Goal: Check status

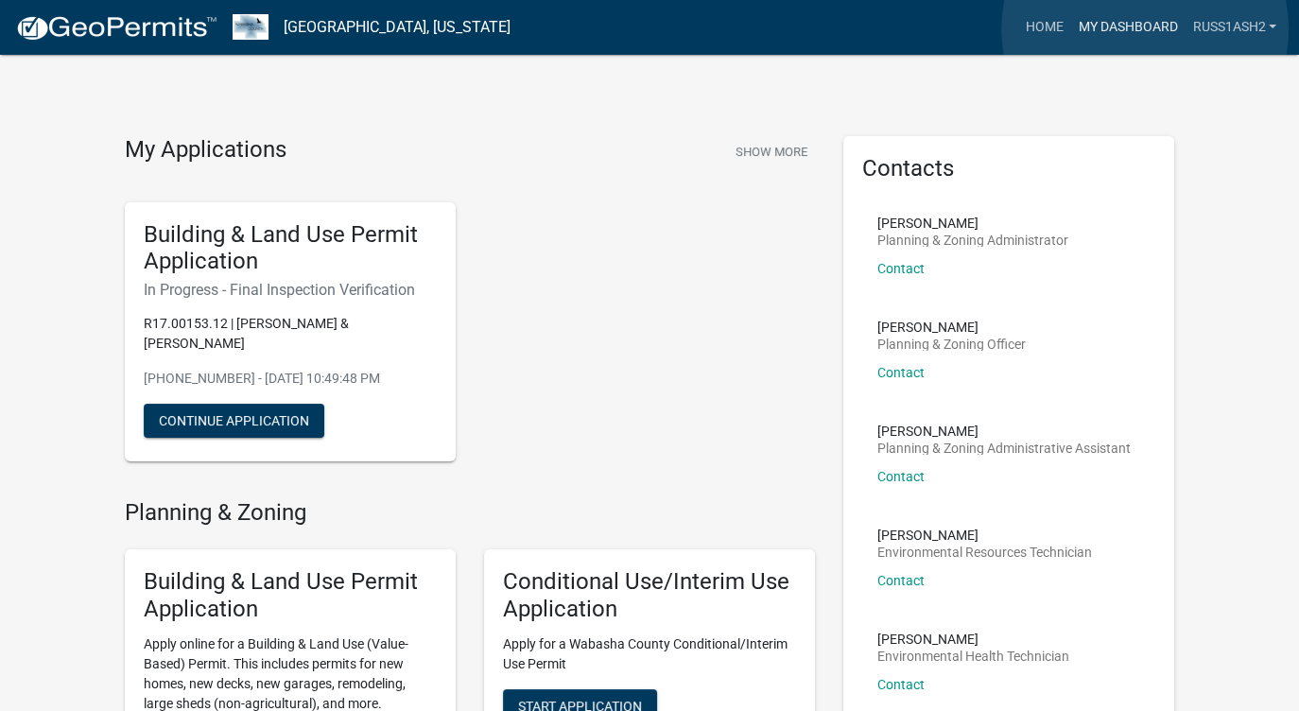
click at [1145, 29] on link "My Dashboard" at bounding box center [1127, 27] width 114 height 36
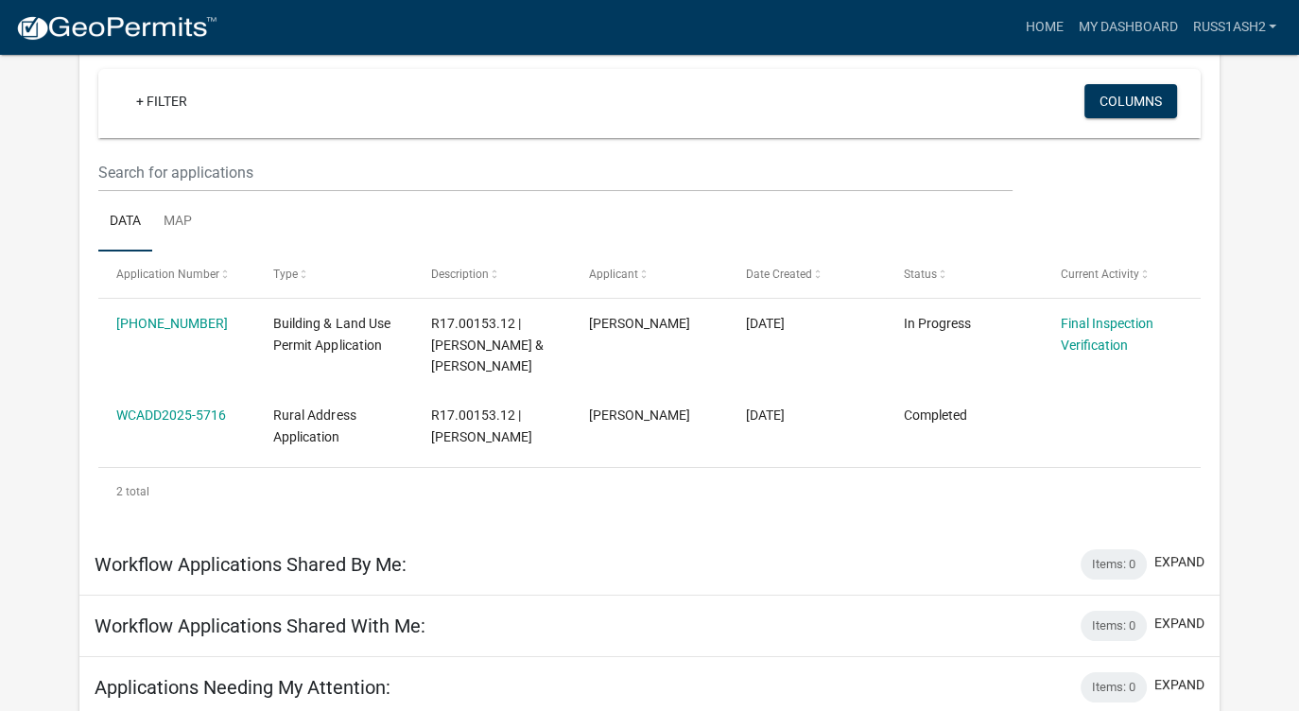
scroll to position [168, 0]
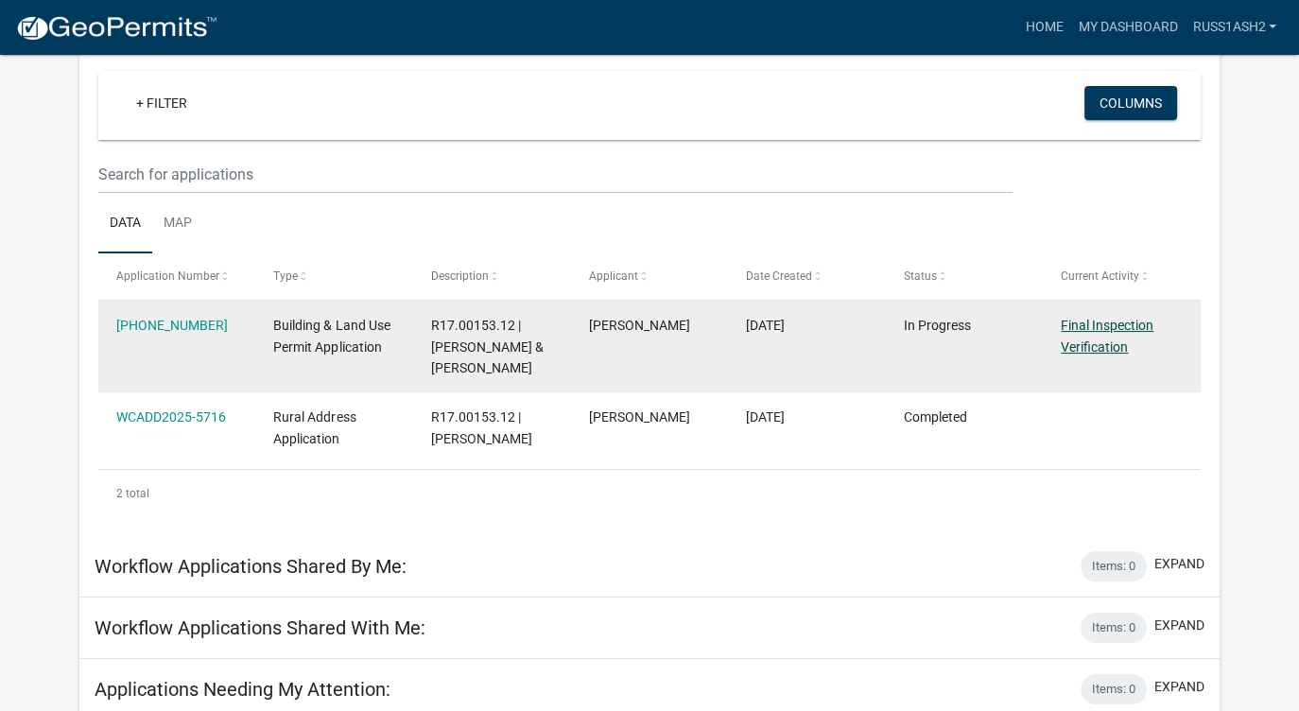
click at [1075, 328] on link "Final Inspection Verification" at bounding box center [1106, 336] width 93 height 37
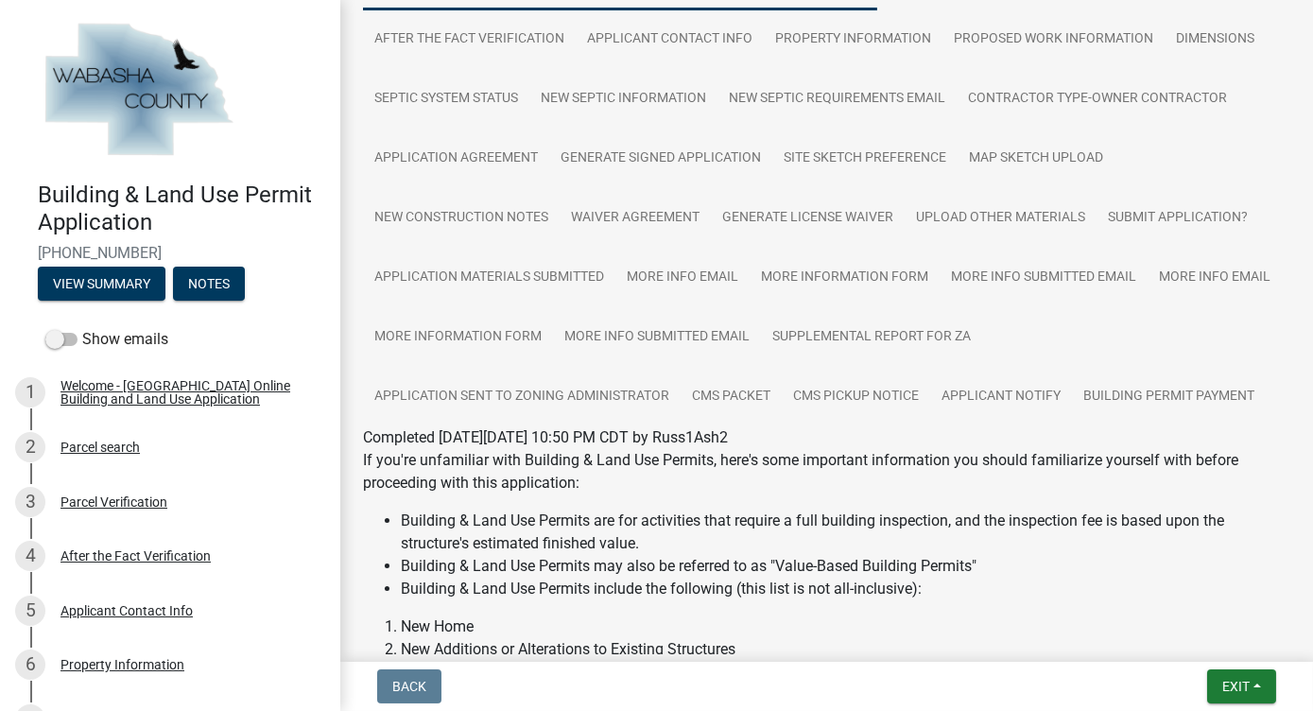
scroll to position [198, 0]
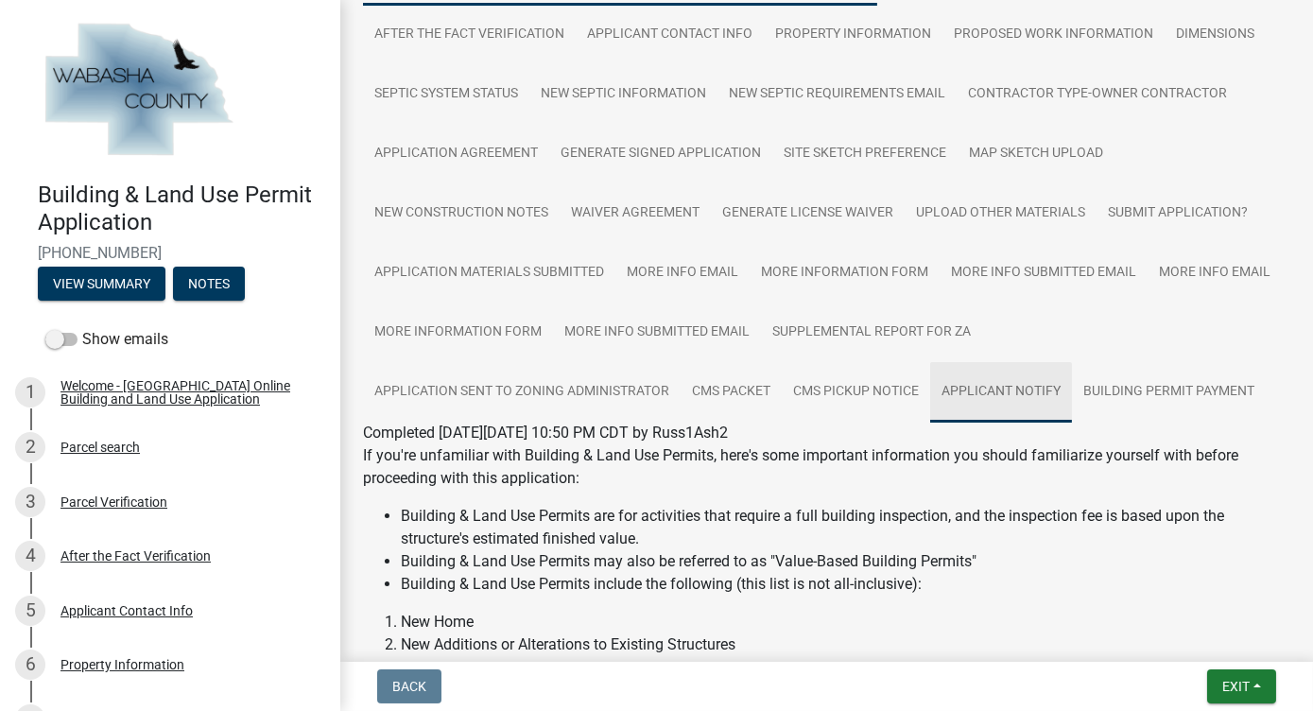
click at [994, 384] on link "Applicant Notify" at bounding box center [1001, 392] width 142 height 60
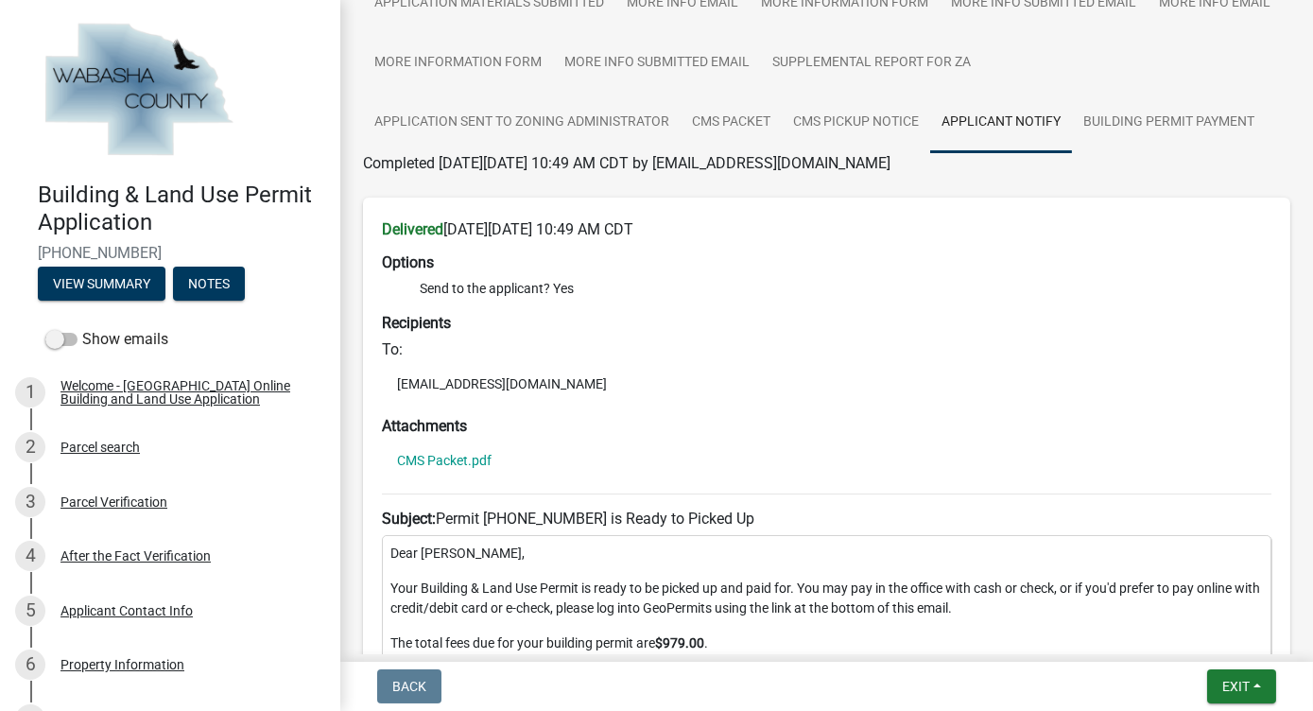
scroll to position [0, 0]
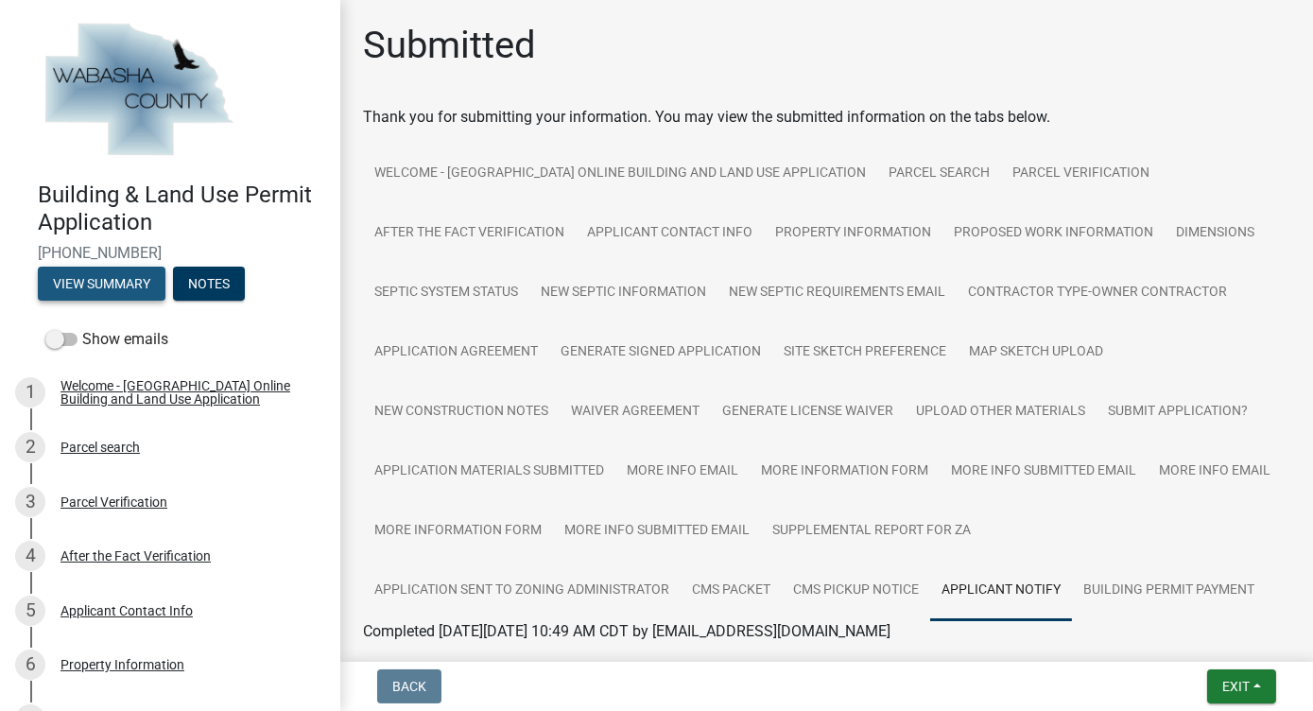
click at [112, 287] on button "View Summary" at bounding box center [102, 284] width 128 height 34
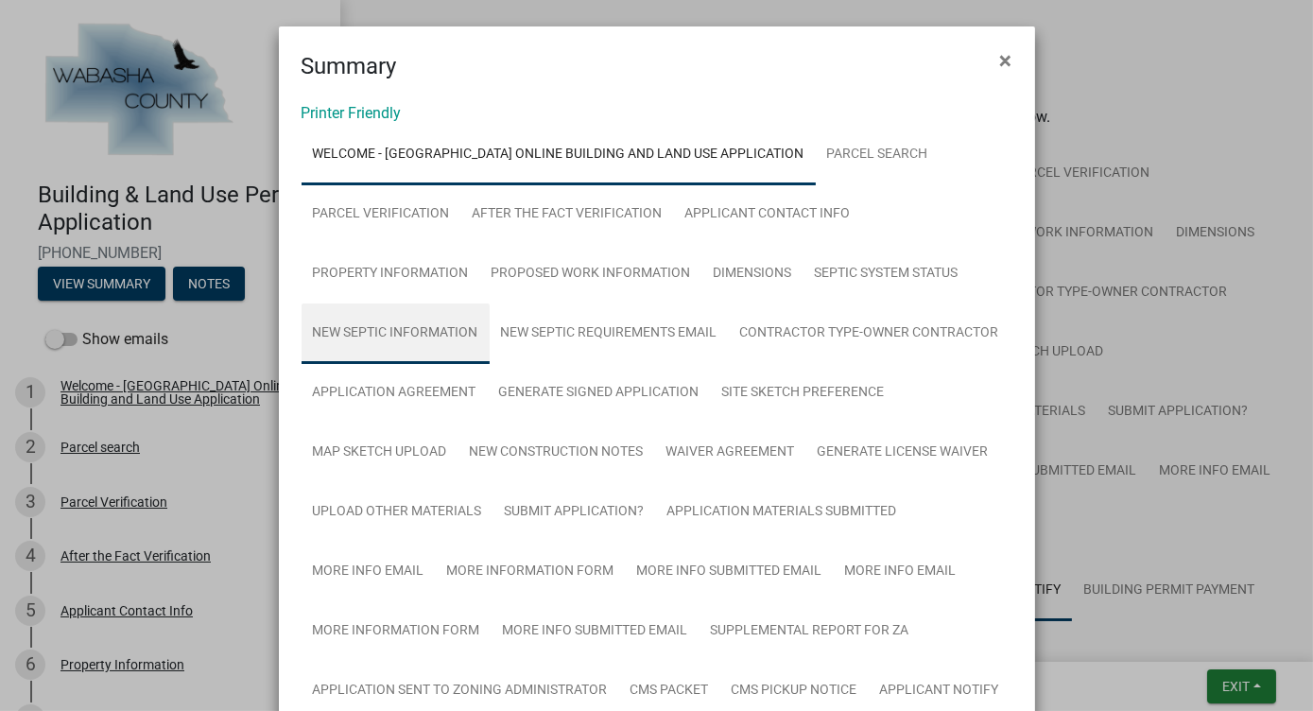
click at [431, 336] on link "New Septic Information" at bounding box center [396, 333] width 188 height 60
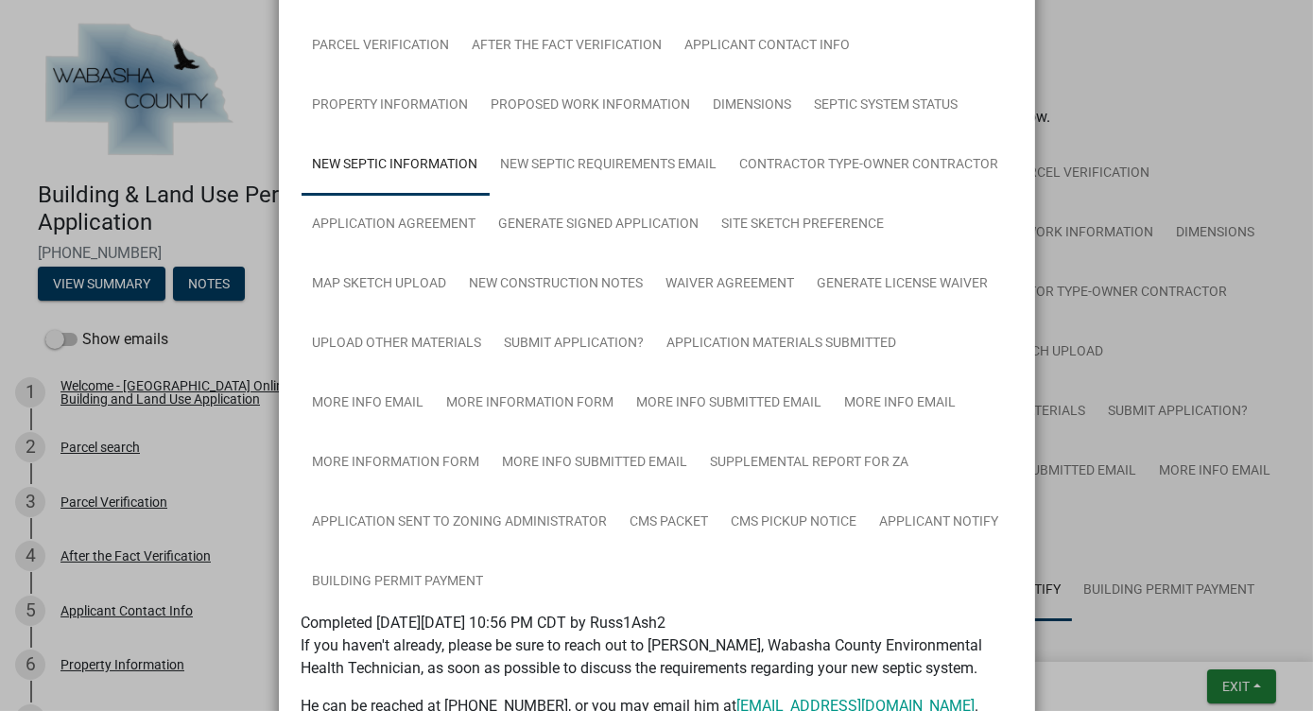
scroll to position [148, 0]
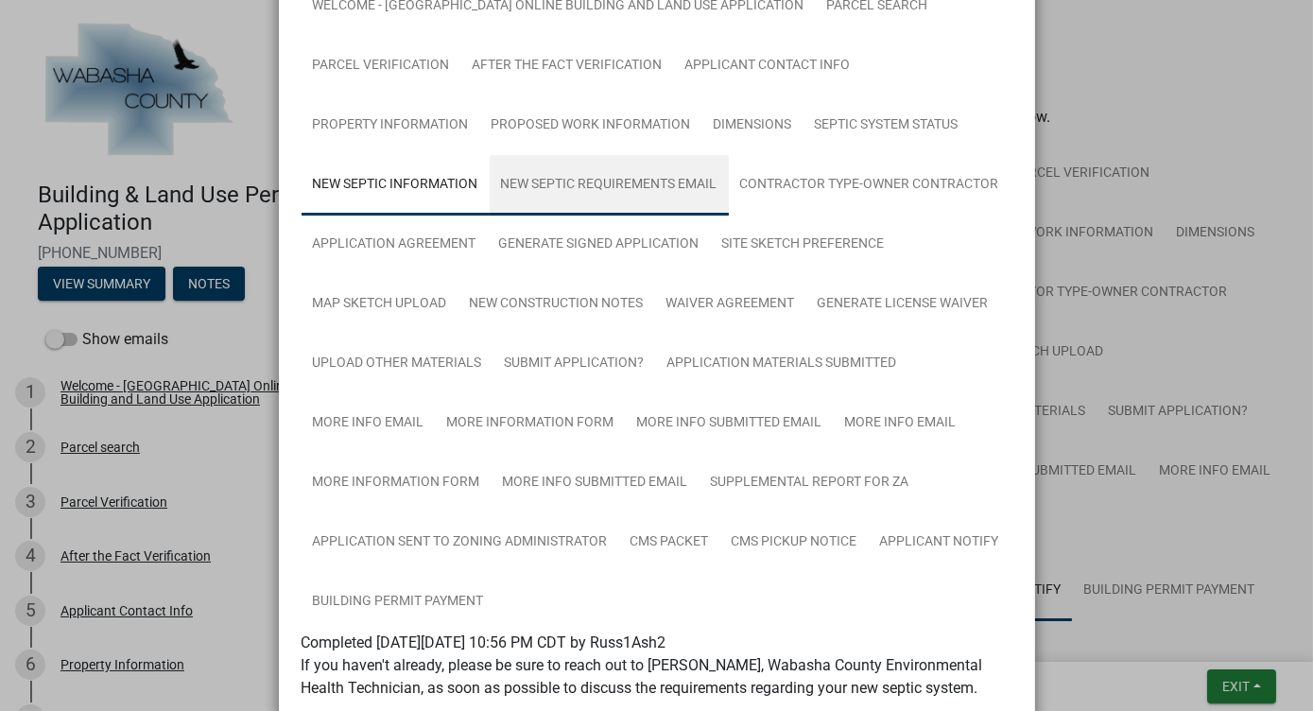
click at [646, 187] on link "New Septic Requirements Email" at bounding box center [609, 185] width 239 height 60
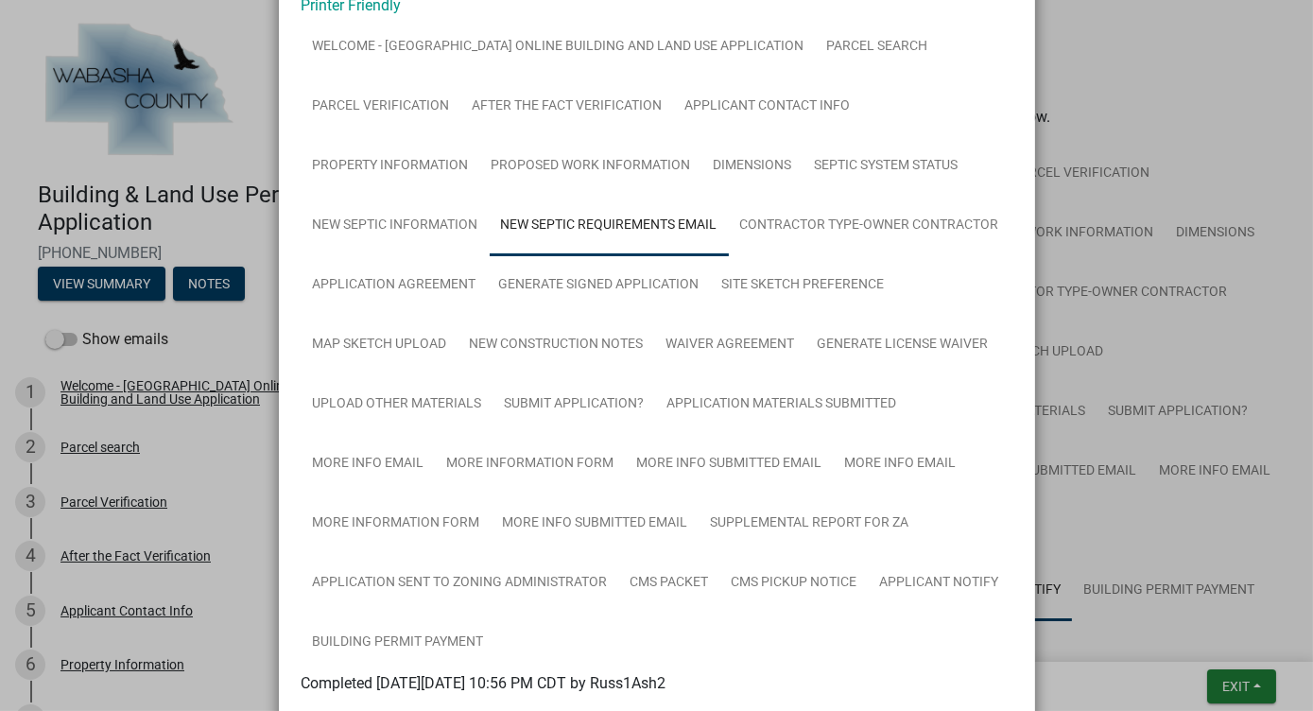
scroll to position [0, 0]
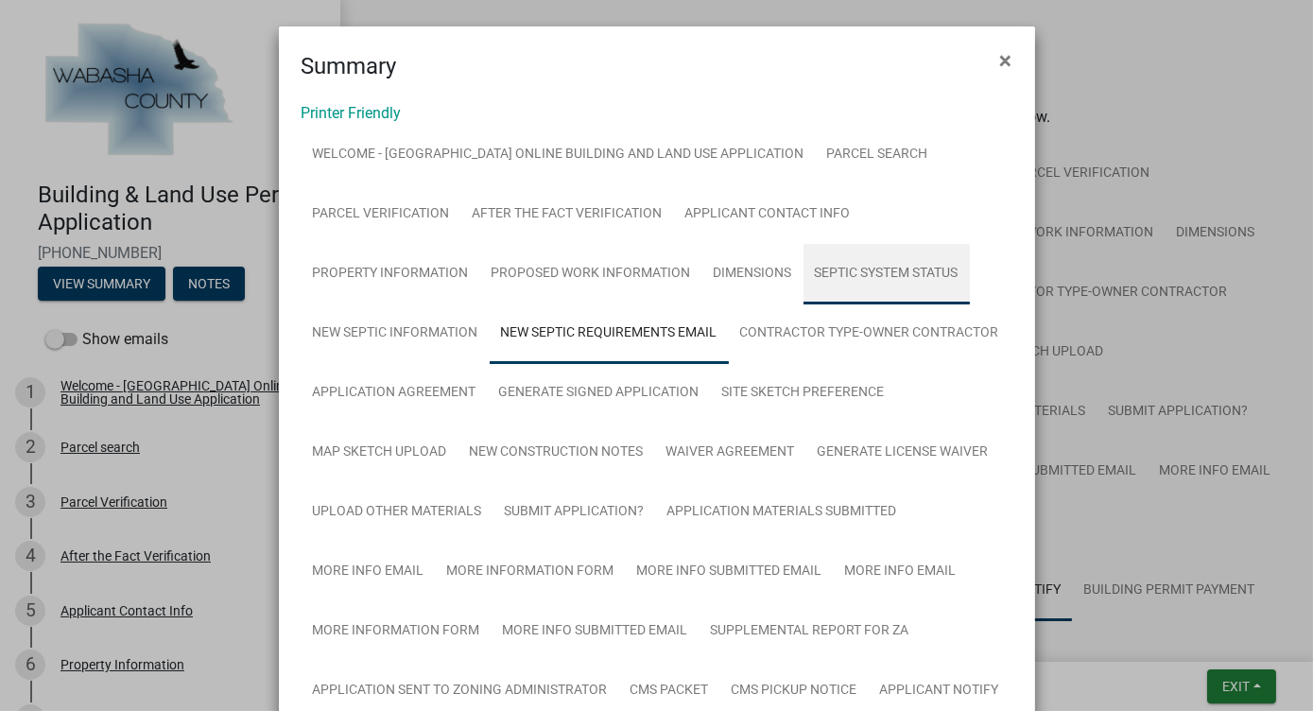
click at [848, 281] on link "Septic System Status" at bounding box center [886, 274] width 166 height 60
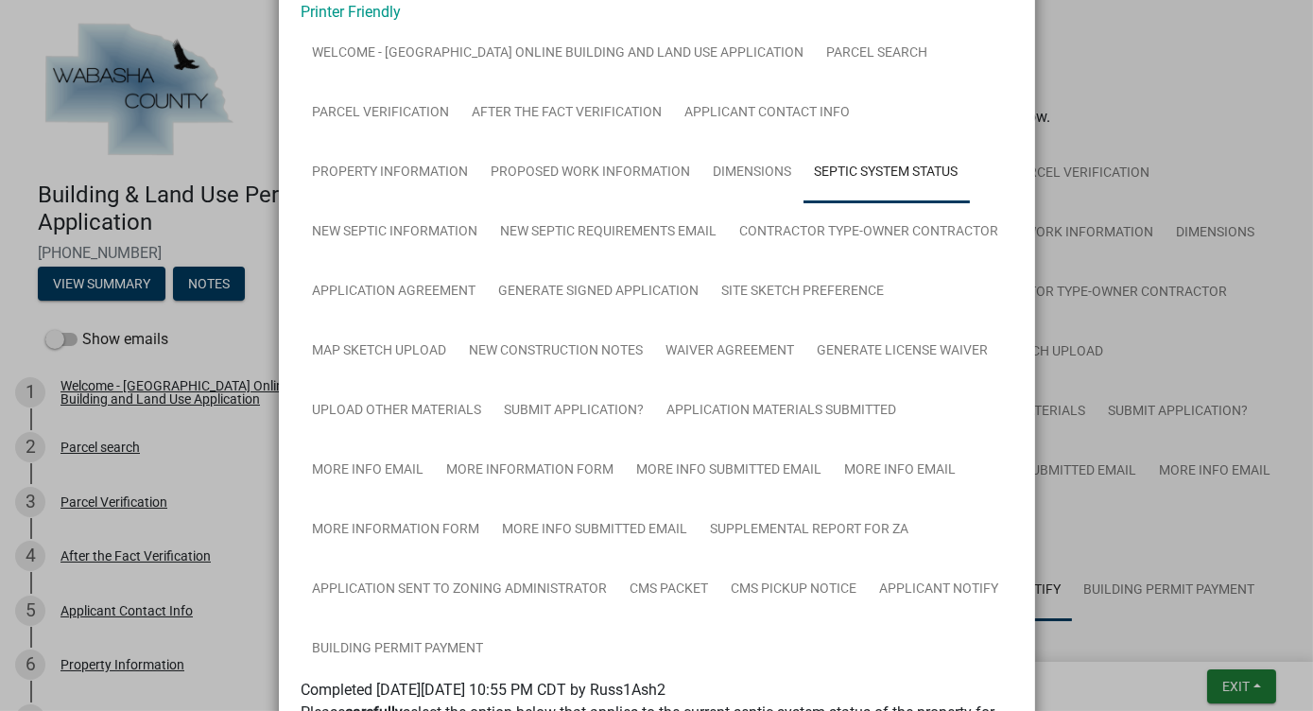
scroll to position [167, 0]
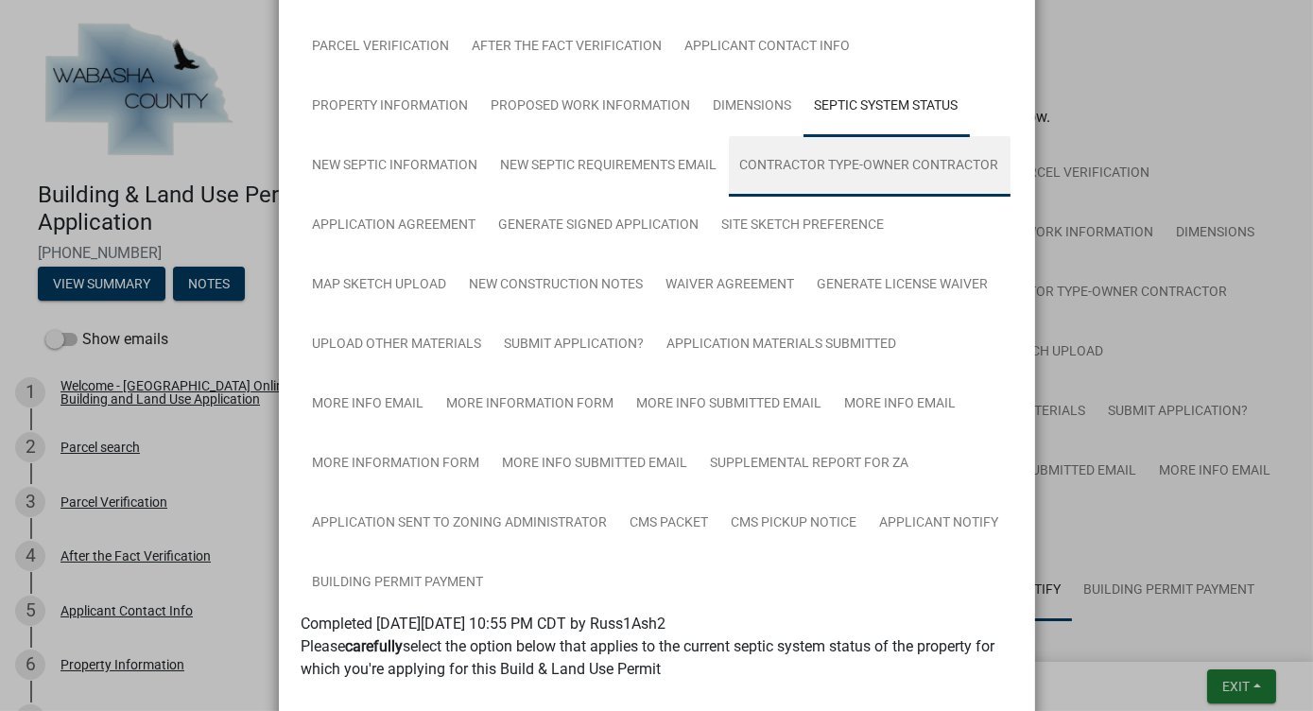
click at [875, 159] on link "Contractor Type-Owner Contractor" at bounding box center [870, 166] width 282 height 60
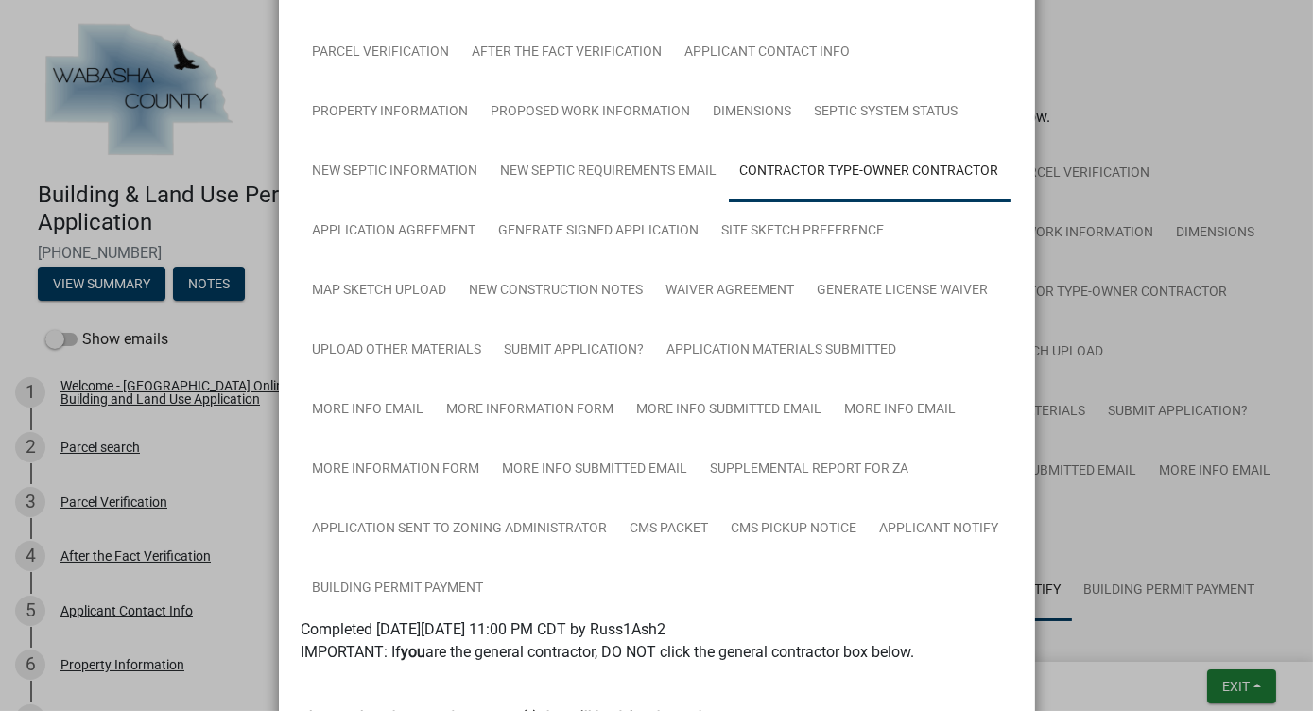
scroll to position [159, 0]
click at [194, 275] on ngb-modal-window "Summary × Printer Friendly Welcome - Wabasha County Online Building and Land Us…" at bounding box center [656, 355] width 1313 height 711
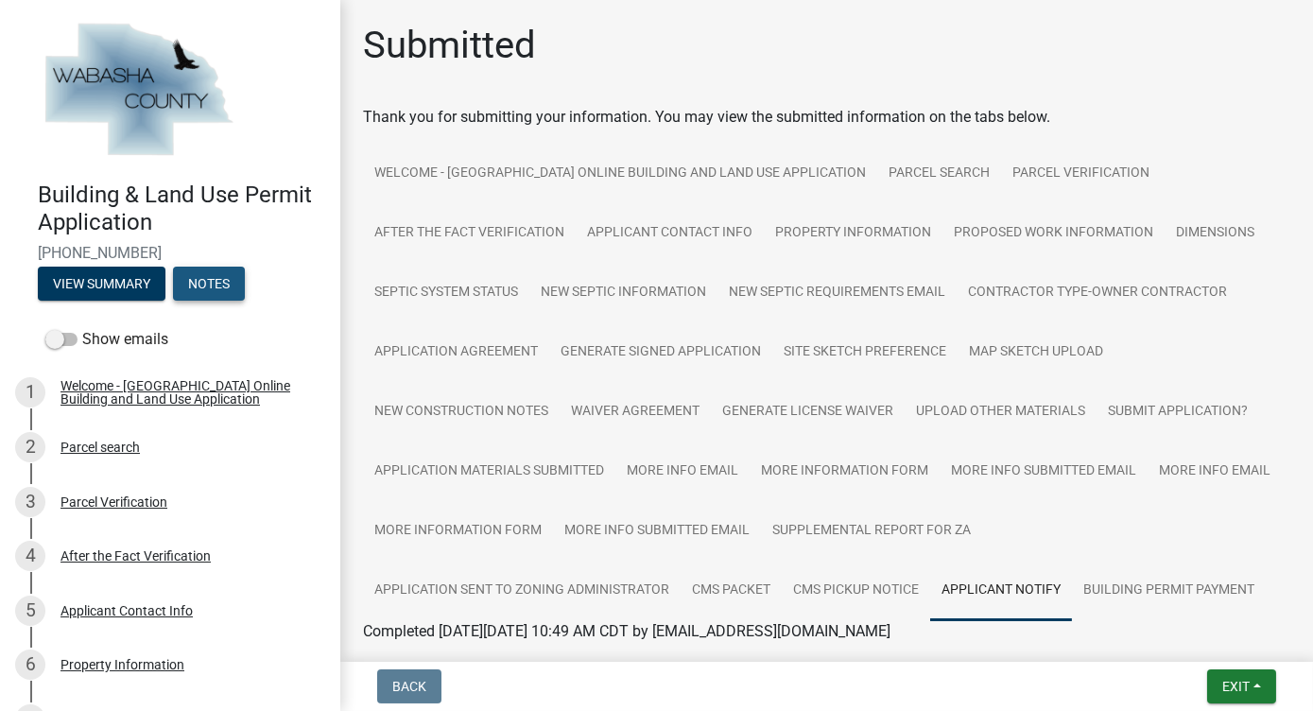
click at [213, 276] on button "Notes" at bounding box center [209, 284] width 72 height 34
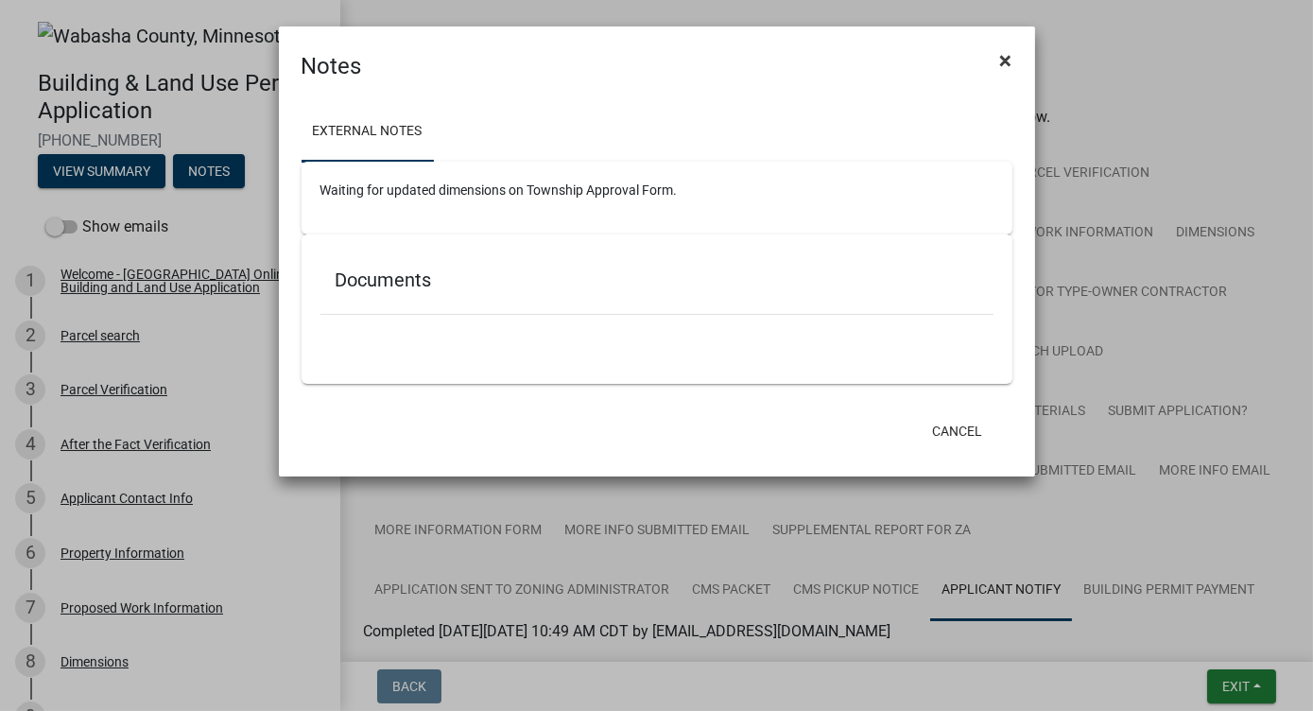
click at [1000, 55] on span "×" at bounding box center [1006, 60] width 12 height 26
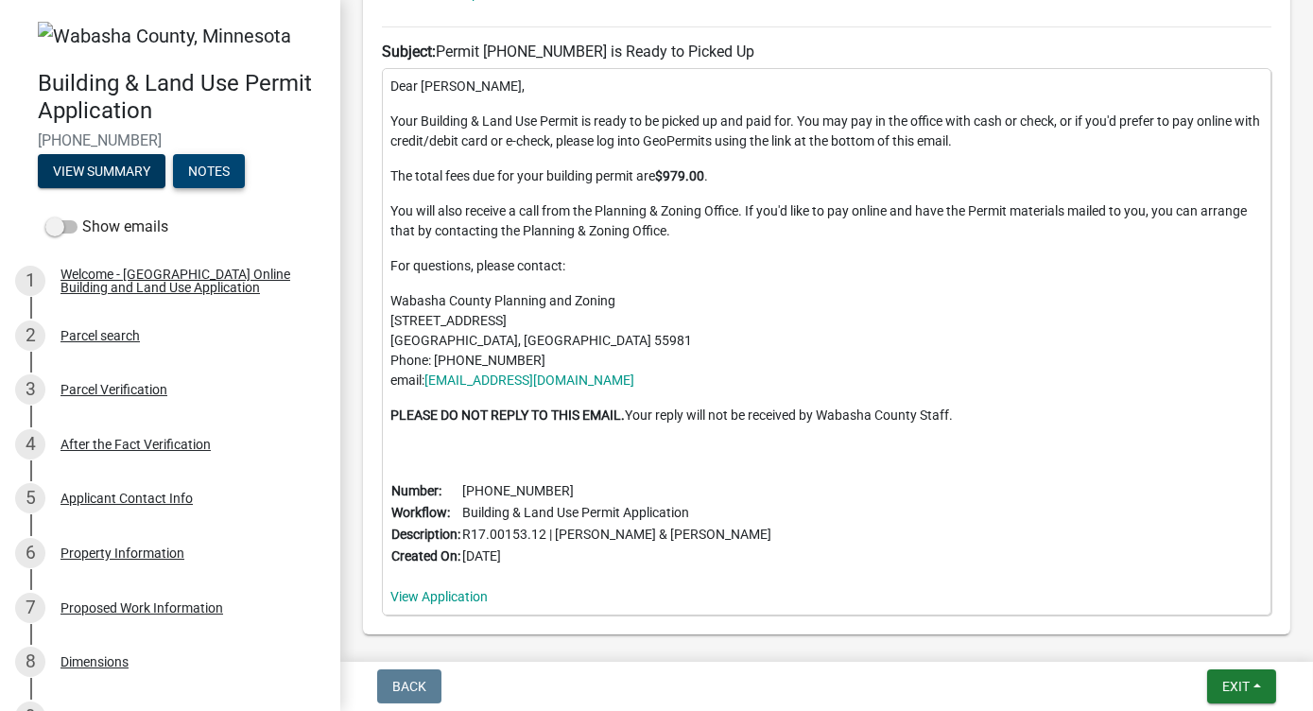
scroll to position [1032, 0]
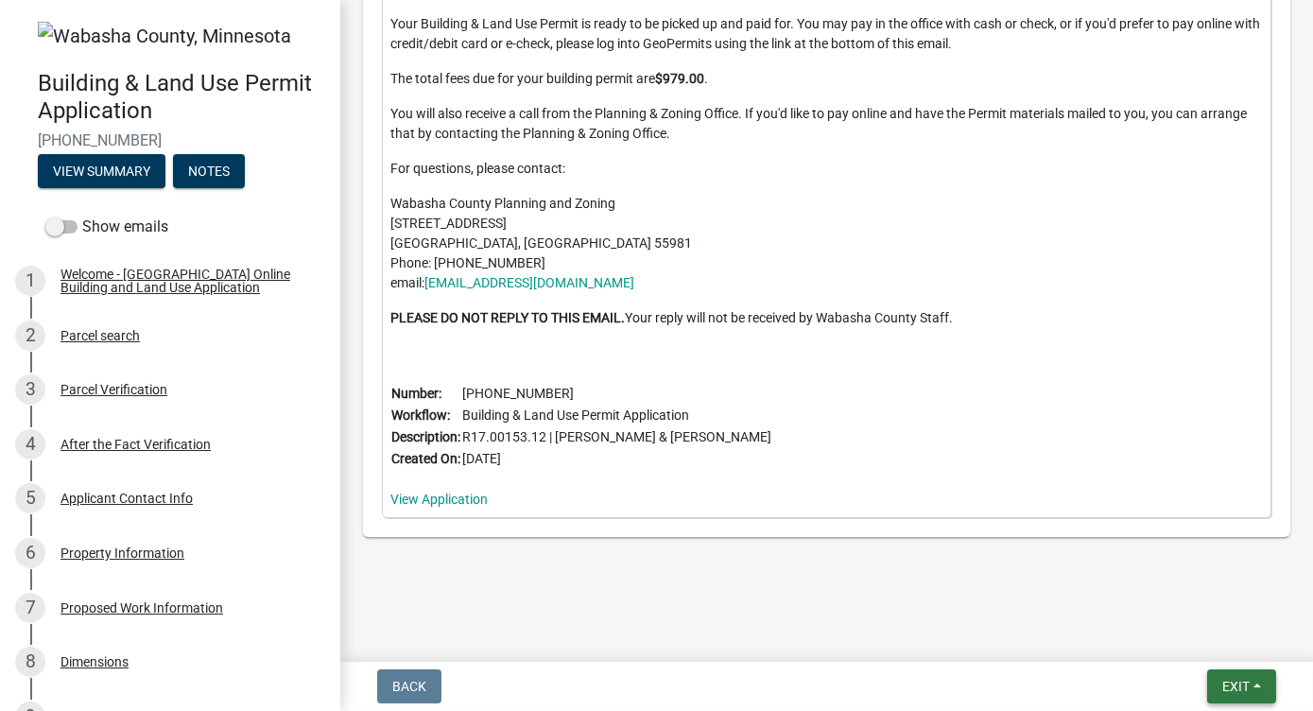
click at [1258, 688] on button "Exit" at bounding box center [1241, 686] width 69 height 34
click at [68, 225] on span at bounding box center [61, 226] width 32 height 13
click at [82, 215] on input "Show emails" at bounding box center [82, 215] width 0 height 0
click at [1238, 681] on span "Exit" at bounding box center [1235, 686] width 27 height 15
click at [1191, 633] on button "Save & Exit" at bounding box center [1200, 636] width 151 height 45
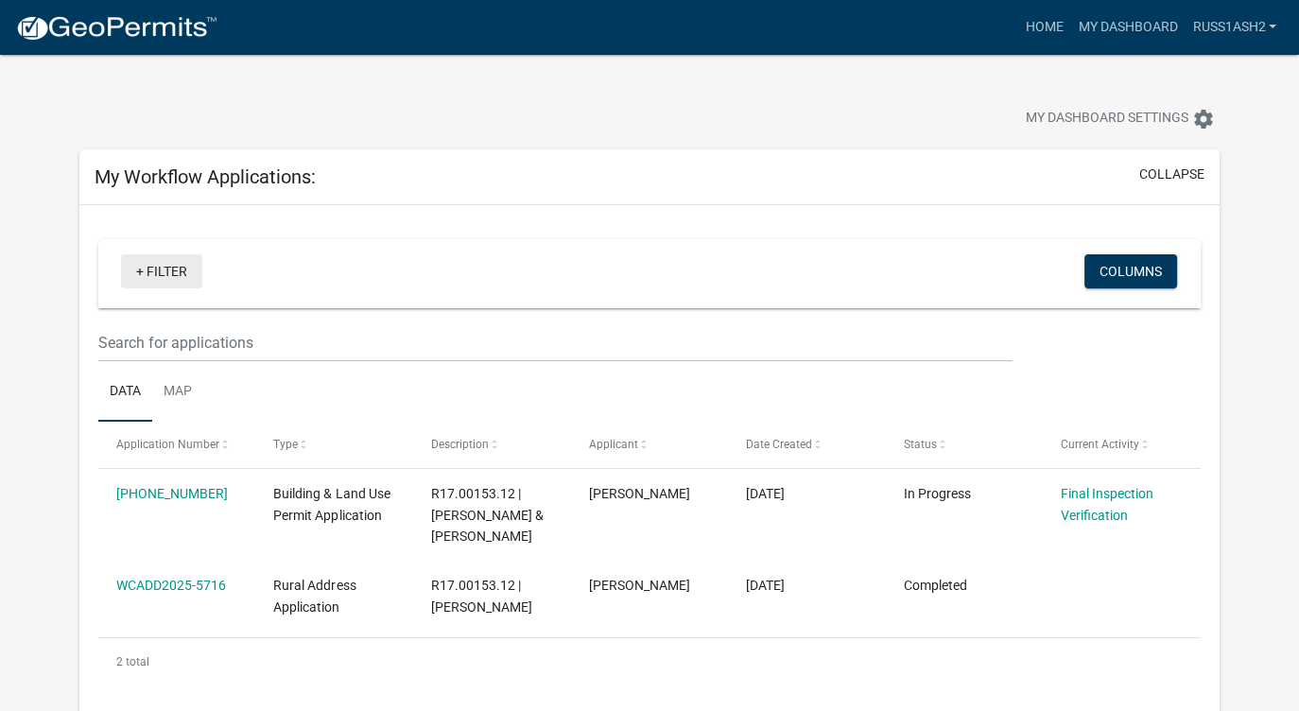
click at [140, 272] on link "+ Filter" at bounding box center [161, 271] width 81 height 34
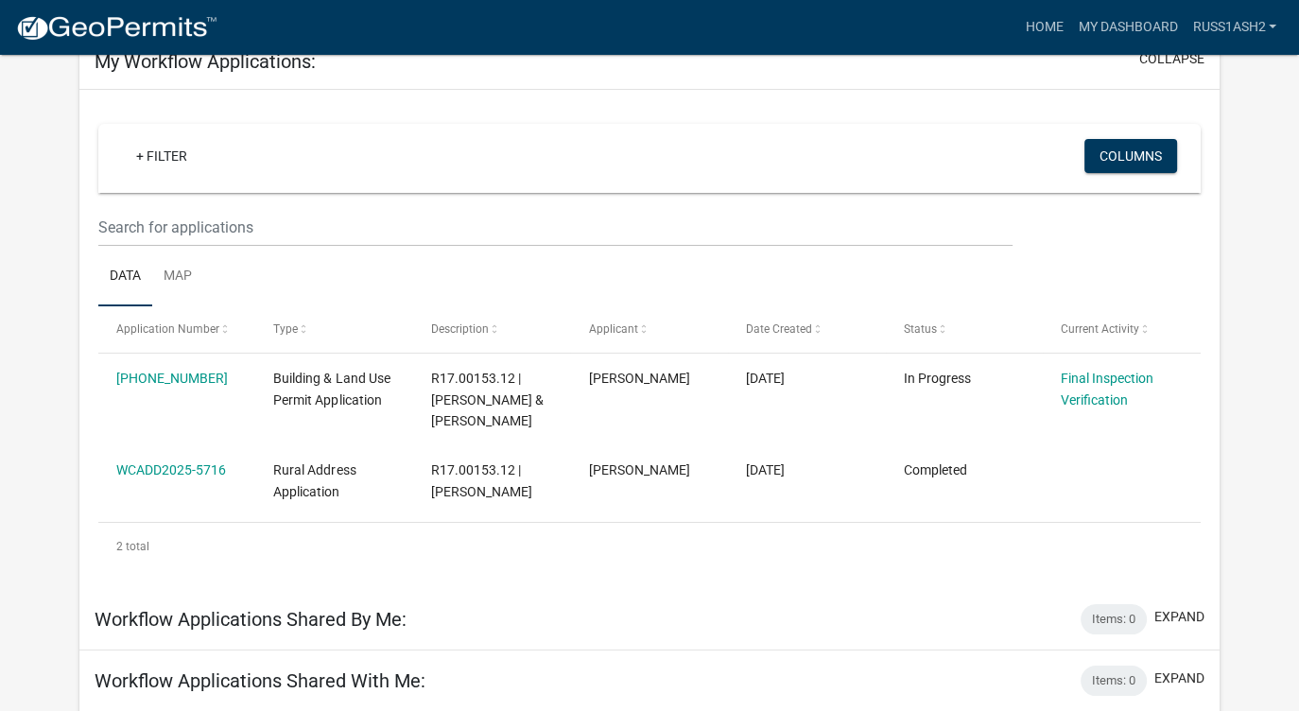
scroll to position [115, 0]
click at [142, 149] on link "+ Filter" at bounding box center [161, 156] width 81 height 34
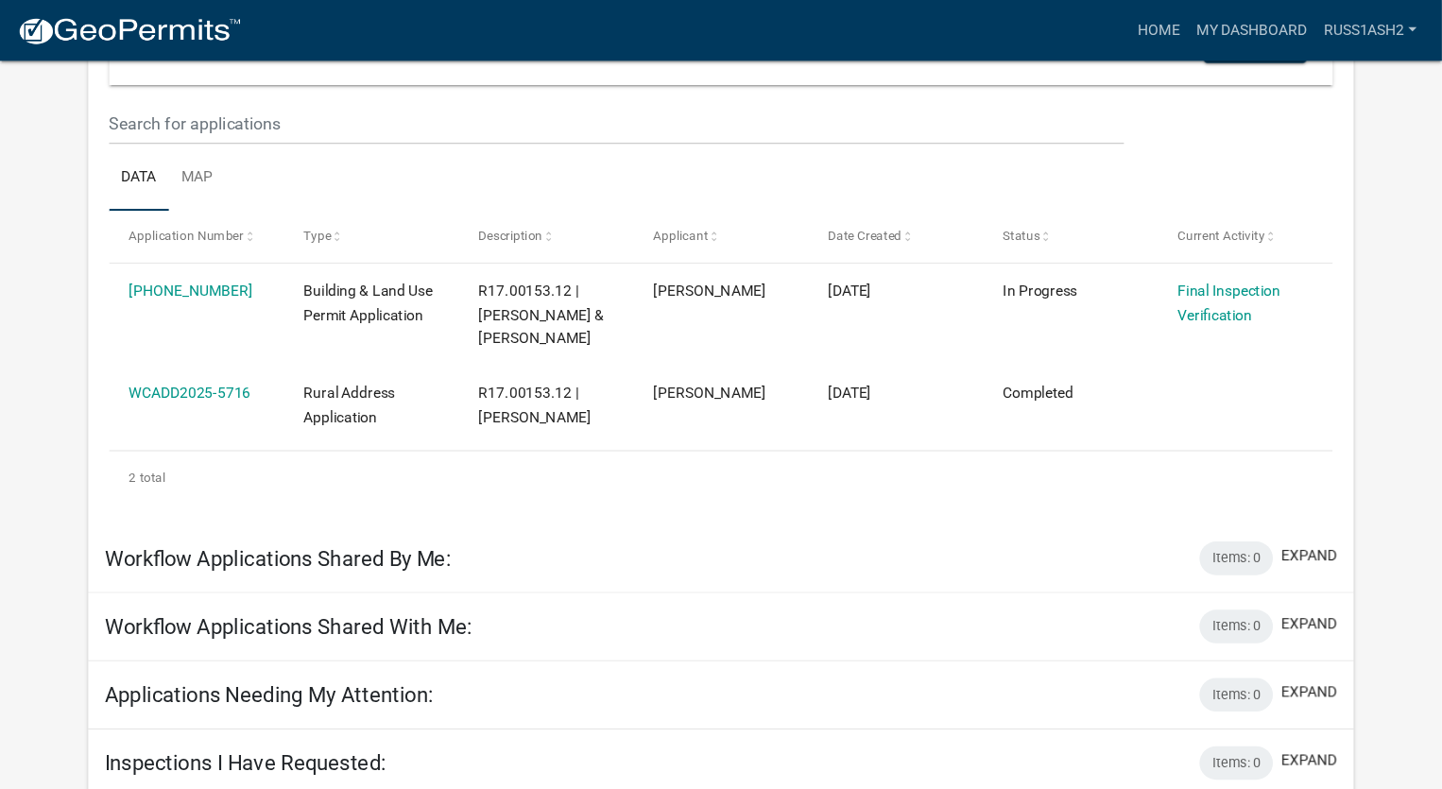
scroll to position [159, 0]
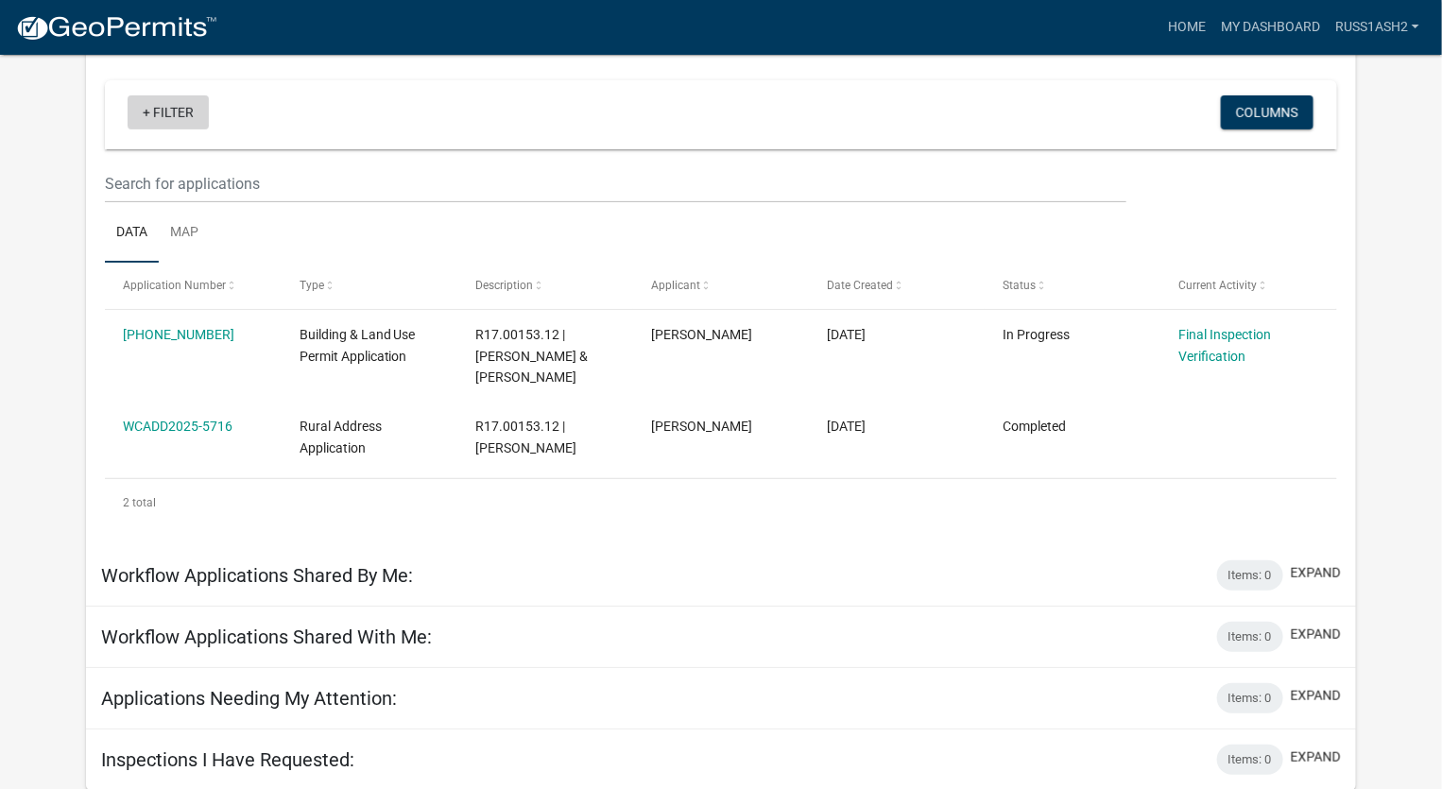
drag, startPoint x: 1286, startPoint y: 0, endPoint x: 149, endPoint y: 110, distance: 1142.3
click at [149, 110] on link "+ Filter" at bounding box center [168, 112] width 81 height 34
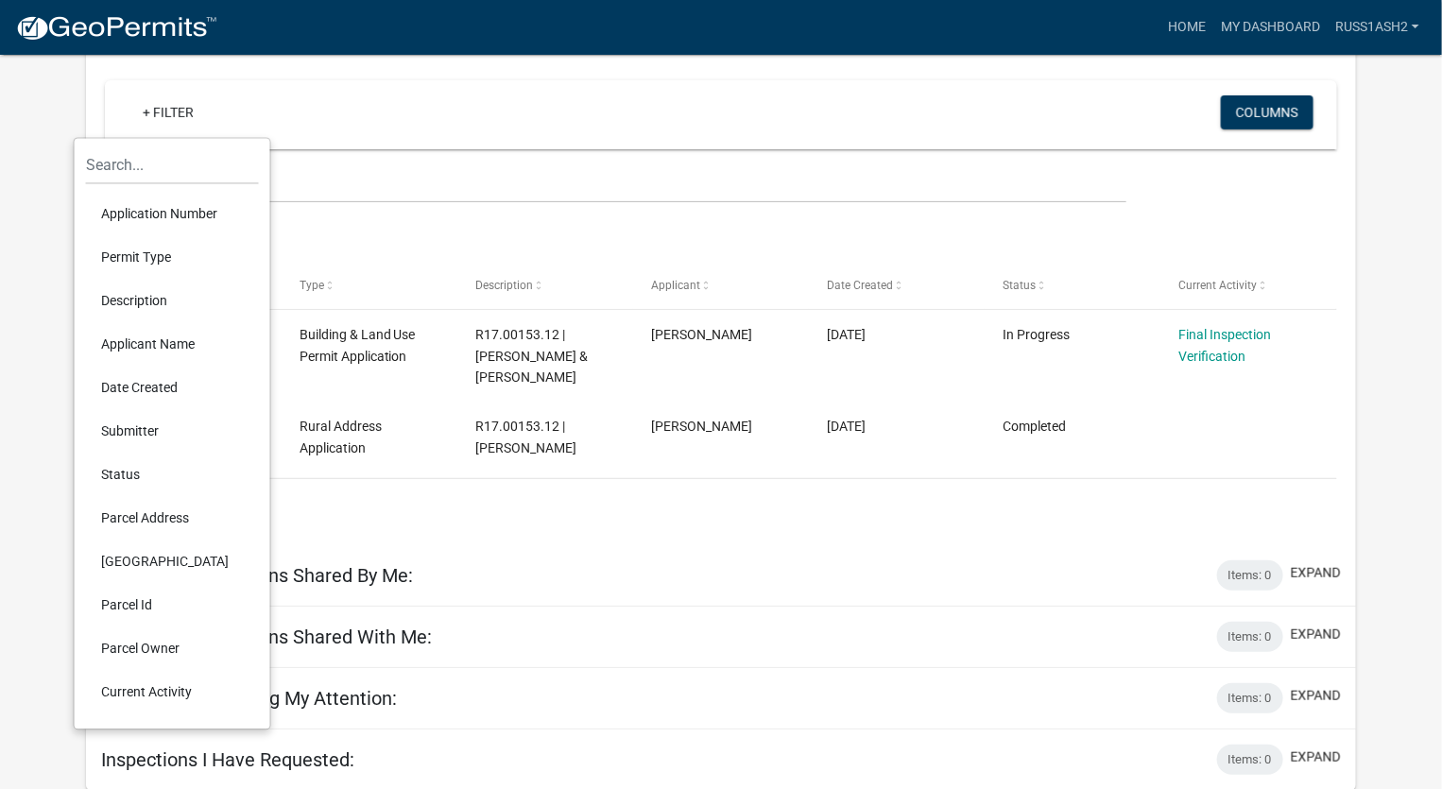
click at [170, 688] on li "Current Activity" at bounding box center [172, 692] width 173 height 43
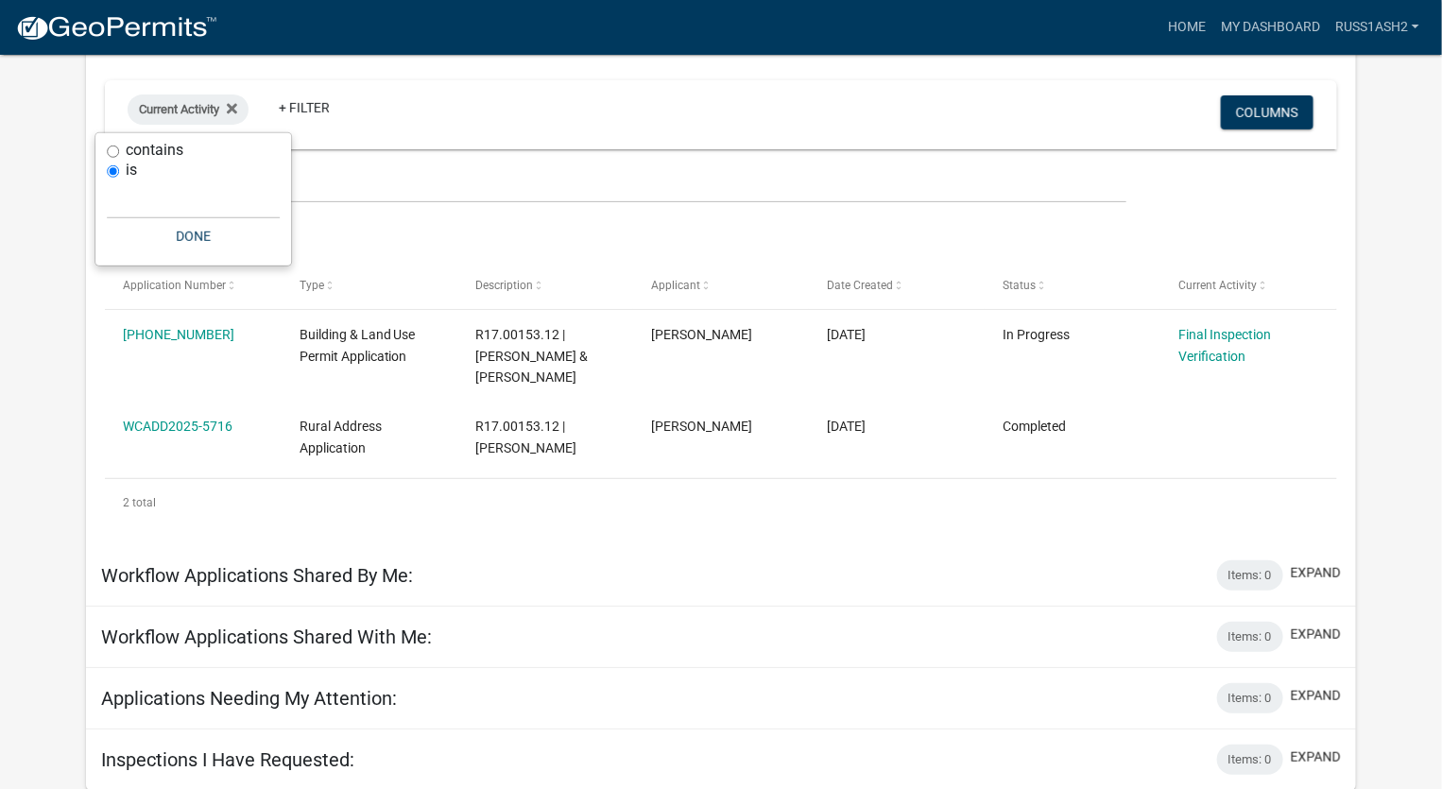
click at [109, 151] on input "contains" at bounding box center [113, 152] width 12 height 12
radio input "true"
click at [1266, 114] on button "Columns" at bounding box center [1267, 112] width 93 height 34
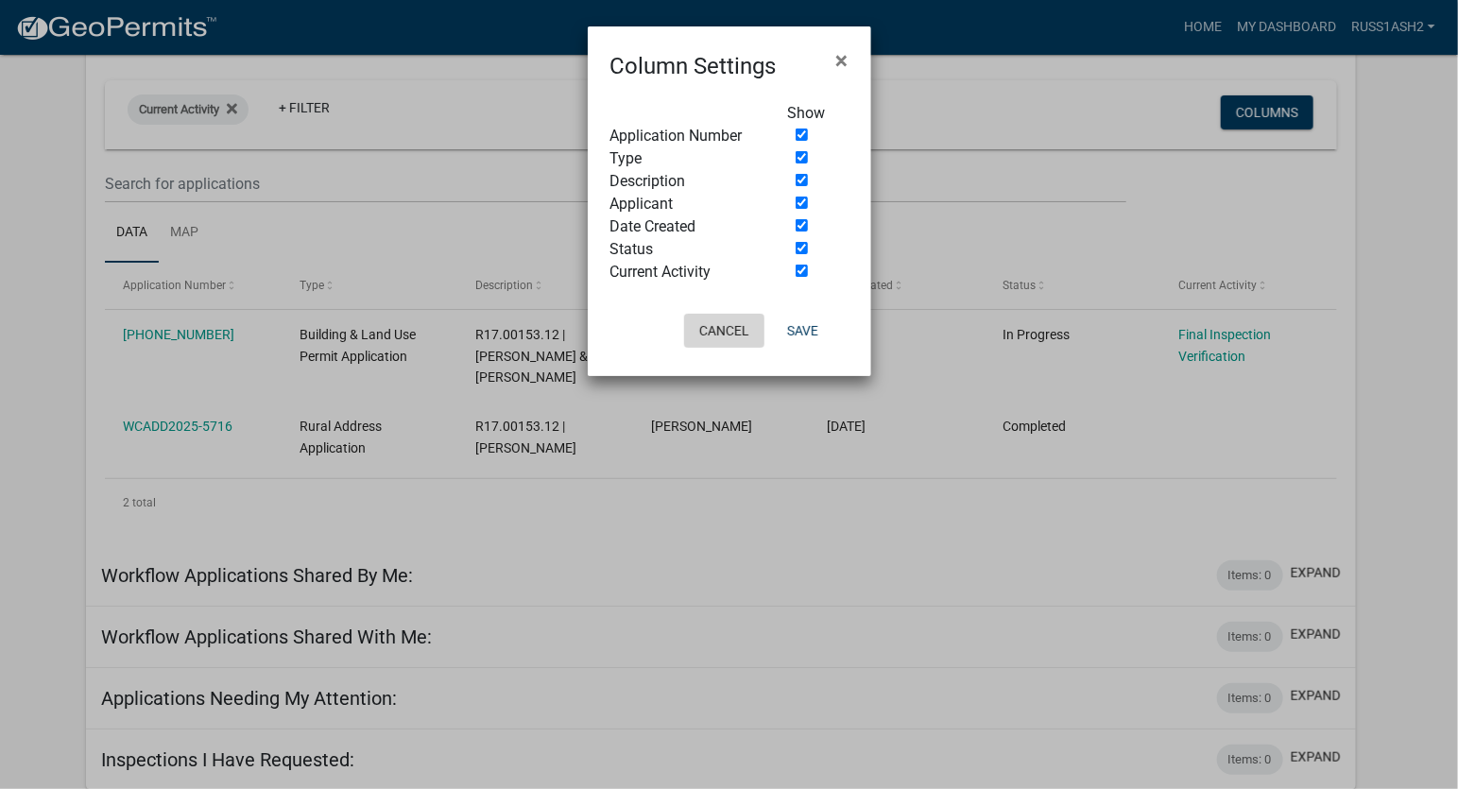
click at [743, 325] on button "Cancel" at bounding box center [724, 331] width 80 height 34
